Goal: Navigation & Orientation: Find specific page/section

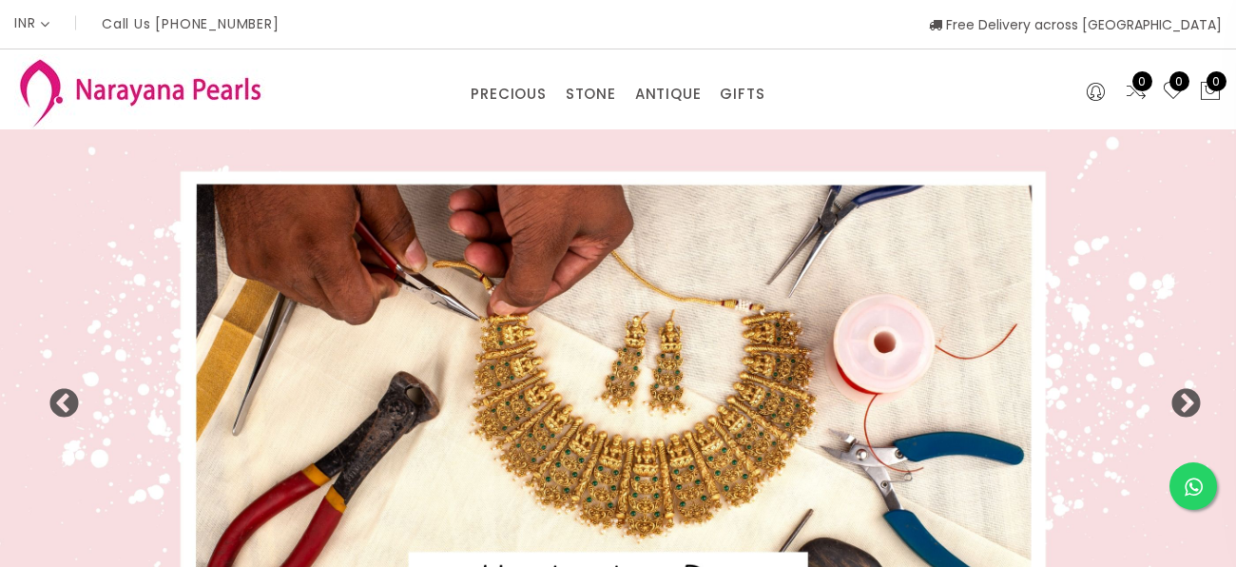
select select "INR"
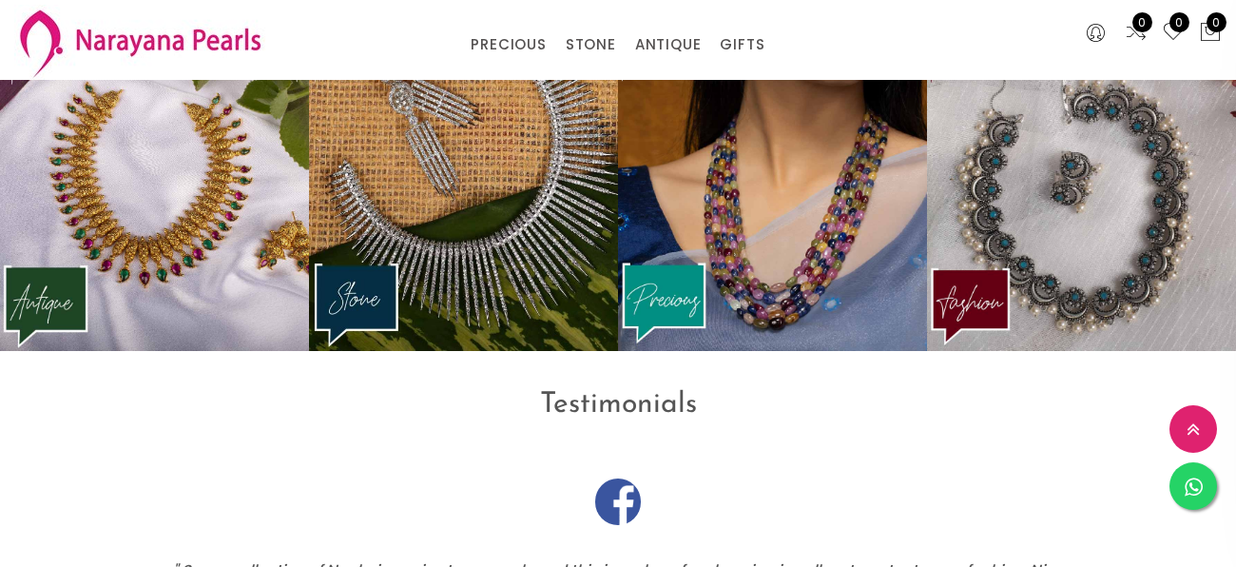
scroll to position [2348, 0]
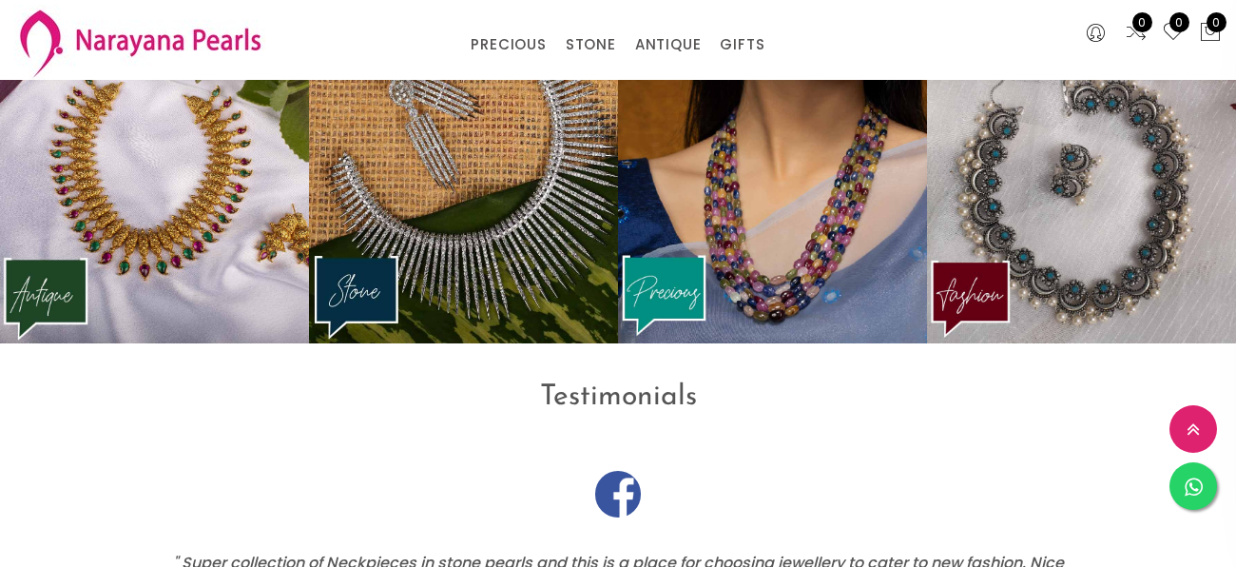
click at [586, 186] on img at bounding box center [463, 180] width 309 height 325
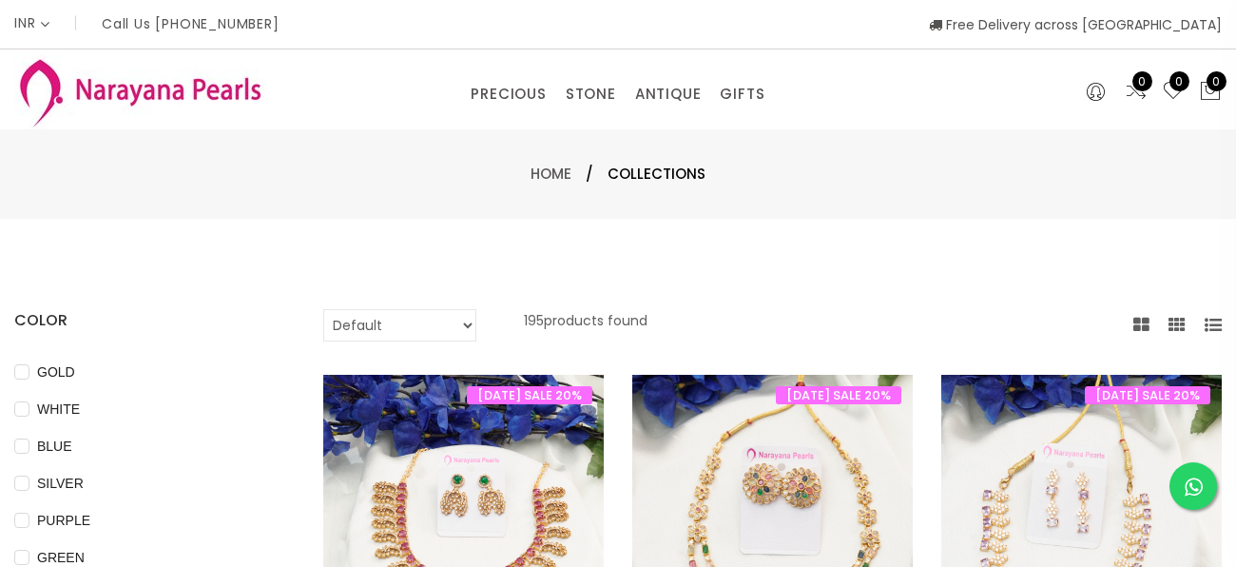
click at [140, 92] on img at bounding box center [139, 91] width 251 height 75
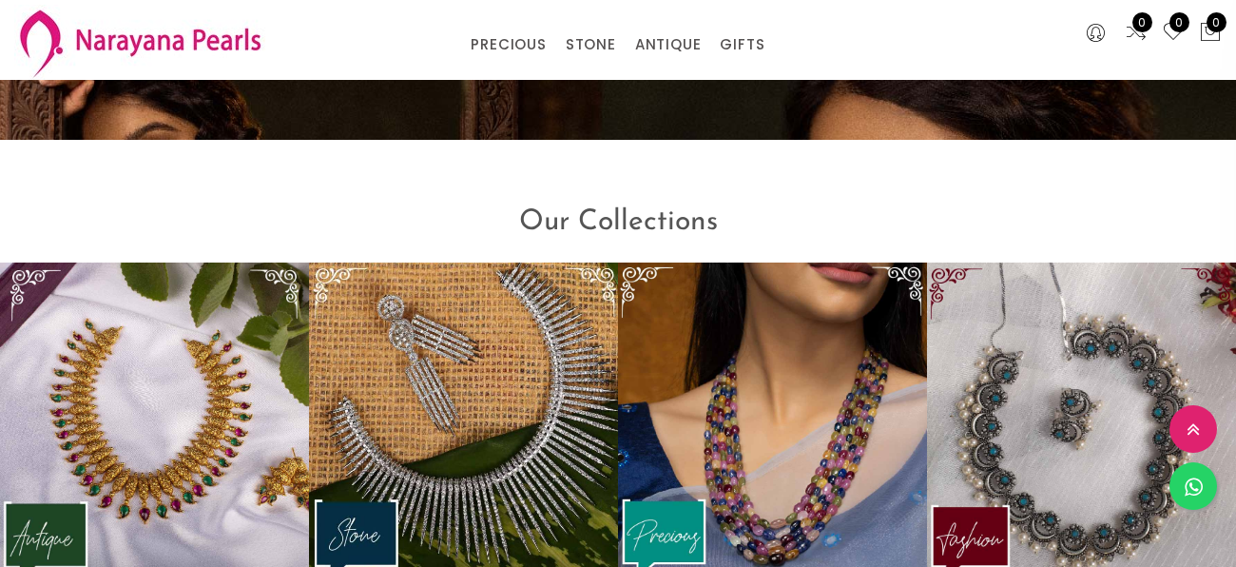
click at [744, 258] on div "Our Collections" at bounding box center [618, 215] width 1236 height 94
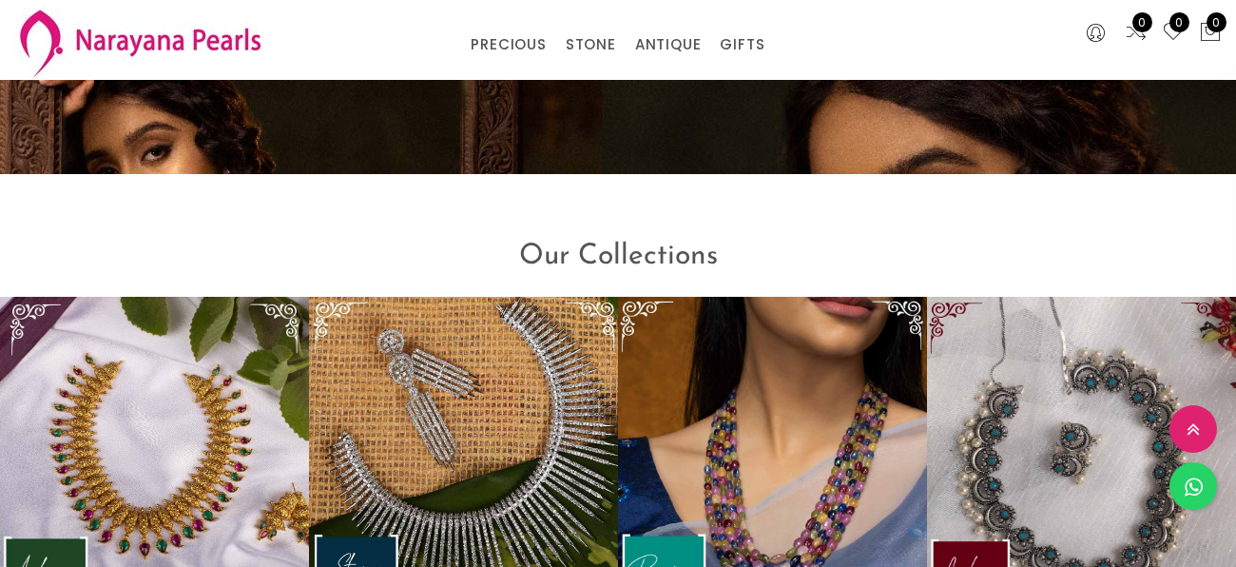
scroll to position [2089, 0]
